Goal: Obtain resource: Obtain resource

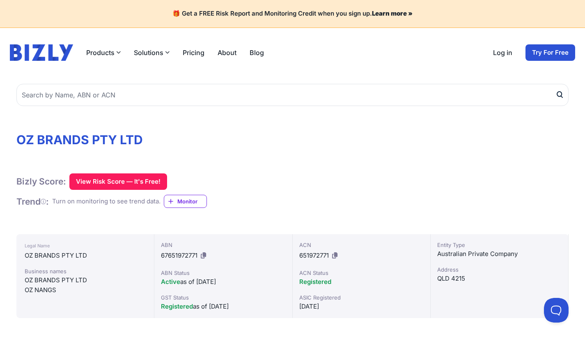
click at [115, 181] on button "View Risk Score — It's Free!" at bounding box center [118, 181] width 98 height 16
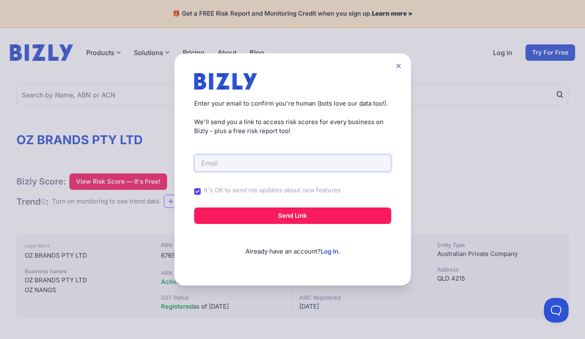
click at [260, 164] on input "email" at bounding box center [292, 162] width 197 height 17
type input "[EMAIL_ADDRESS][DOMAIN_NAME]"
click at [291, 214] on button "Send Link" at bounding box center [292, 215] width 197 height 16
click at [313, 211] on button "Send Link" at bounding box center [292, 215] width 197 height 16
click at [316, 215] on button "Send Link" at bounding box center [292, 215] width 197 height 16
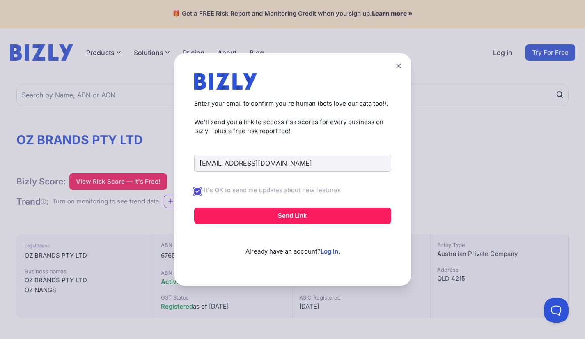
click at [200, 193] on input "It's OK to send me updates about new features" at bounding box center [197, 191] width 7 height 7
checkbox input "false"
click at [285, 219] on button "Send Link" at bounding box center [292, 215] width 197 height 16
